Goal: Task Accomplishment & Management: Use online tool/utility

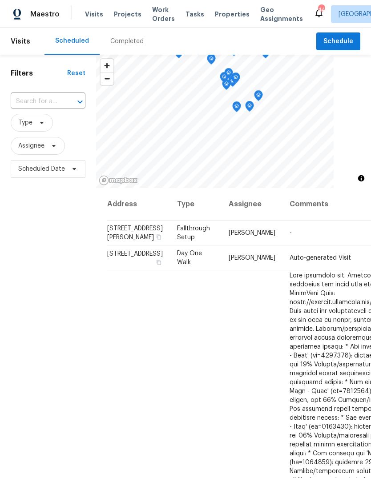
click at [45, 100] on input "text" at bounding box center [36, 102] width 50 height 14
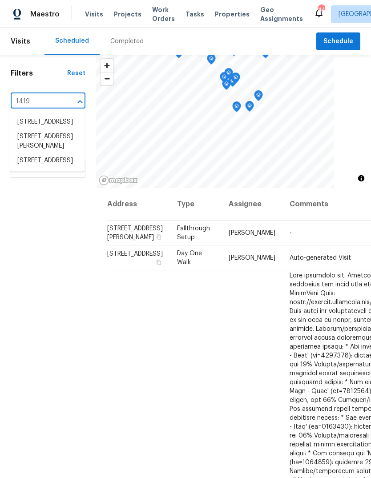
type input "1419 g"
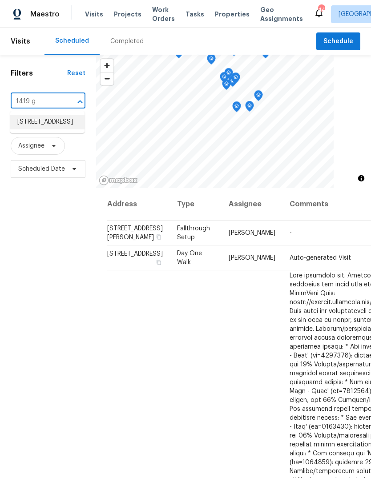
click at [52, 126] on li "[STREET_ADDRESS]" at bounding box center [47, 122] width 74 height 15
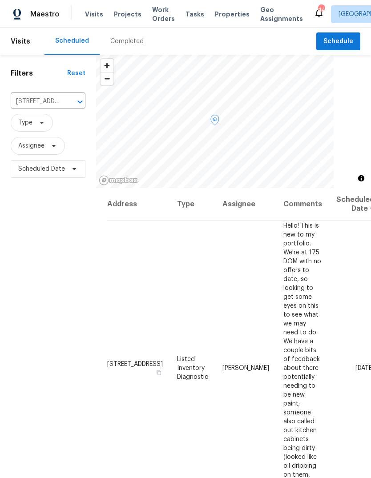
click at [0, 0] on icon at bounding box center [0, 0] width 0 height 0
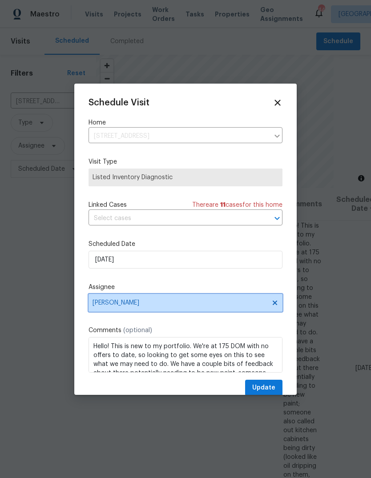
click at [165, 303] on span "[PERSON_NAME]" at bounding box center [179, 302] width 174 height 7
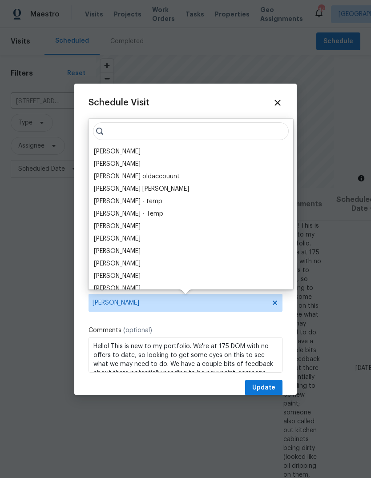
click at [120, 148] on div "[PERSON_NAME]" at bounding box center [117, 151] width 47 height 9
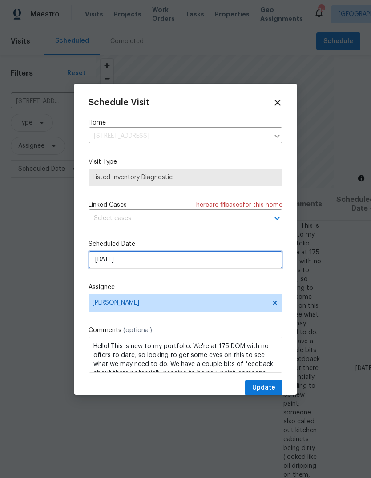
click at [155, 262] on input "[DATE]" at bounding box center [185, 260] width 194 height 18
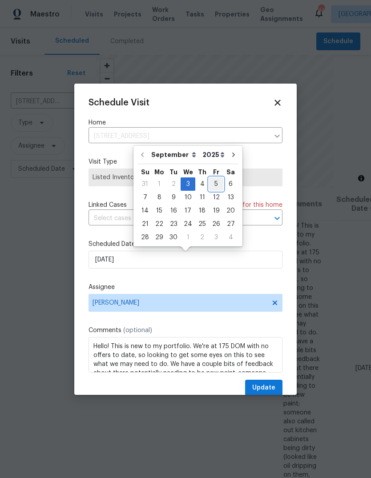
click at [214, 185] on div "5" at bounding box center [216, 184] width 14 height 12
type input "[DATE]"
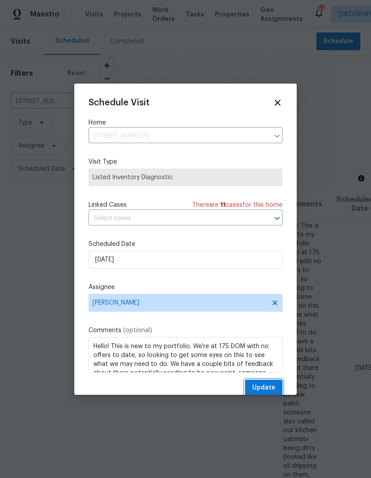
click at [273, 389] on span "Update" at bounding box center [263, 387] width 23 height 11
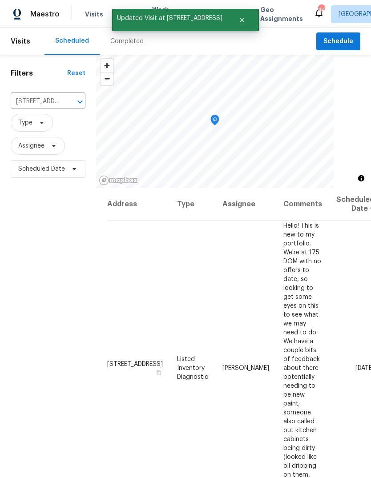
click at [43, 265] on div "Filters Reset [STREET_ADDRESS] ​ Type Assignee Scheduled Date" at bounding box center [48, 313] width 96 height 516
